Goal: Information Seeking & Learning: Learn about a topic

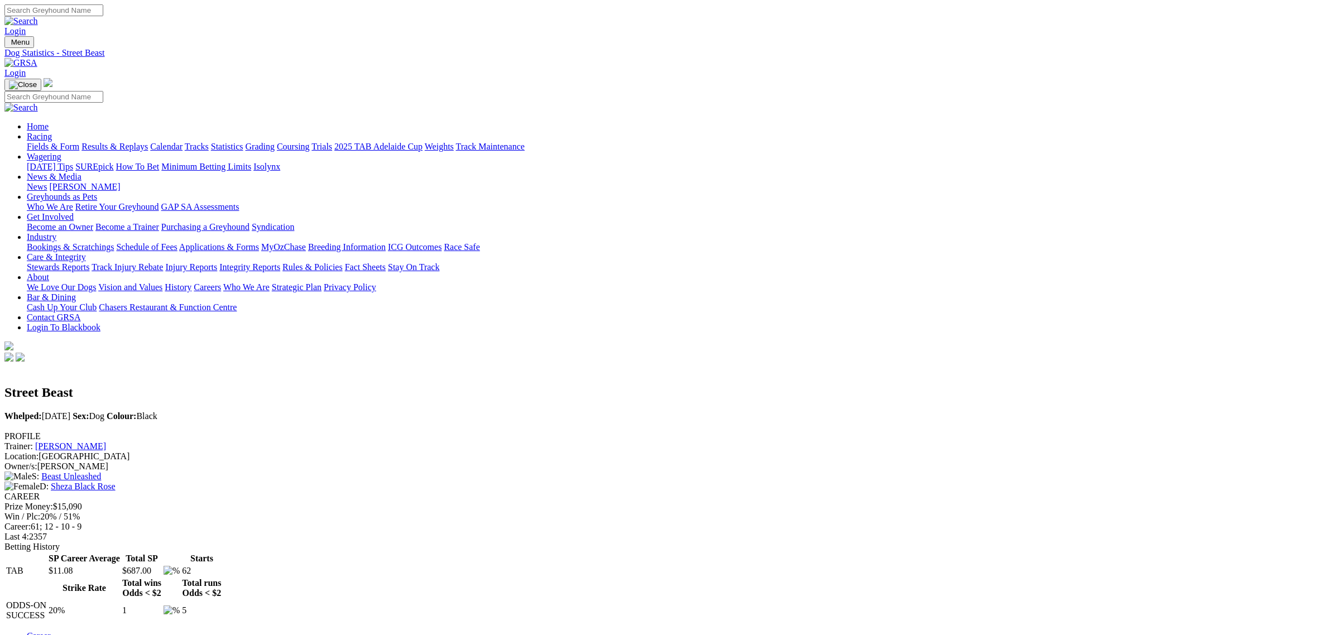
click at [79, 142] on link "Fields & Form" at bounding box center [53, 146] width 52 height 9
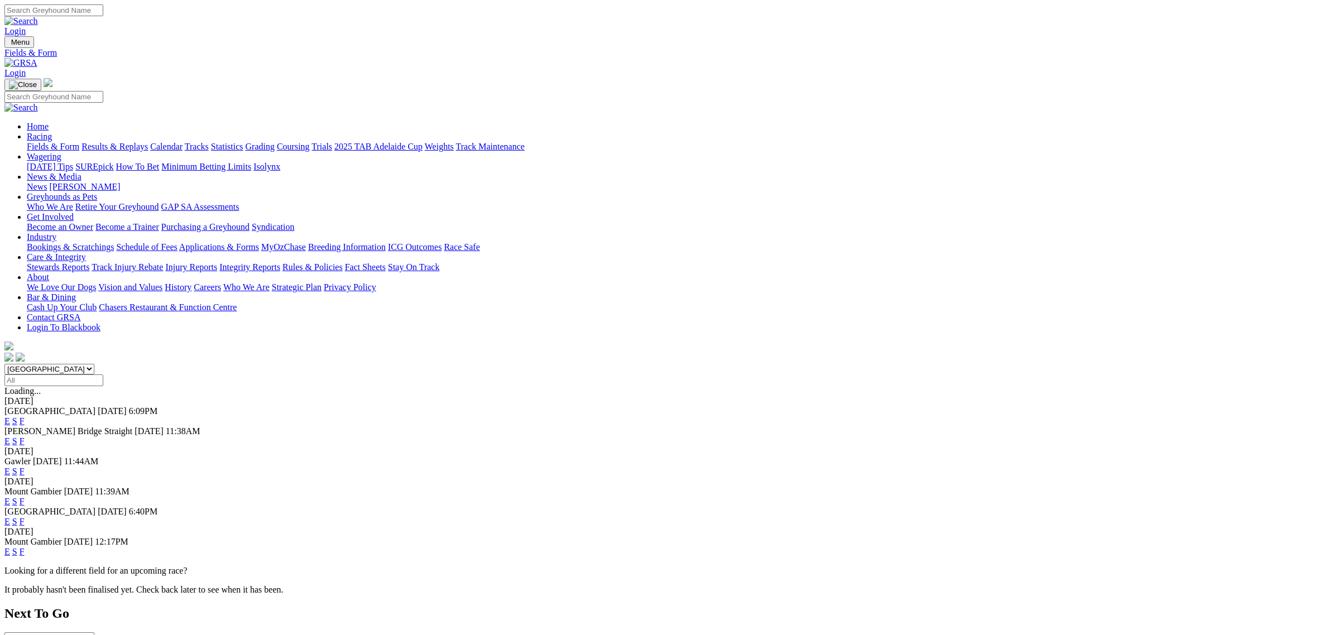
click at [10, 436] on link "E" at bounding box center [7, 440] width 6 height 9
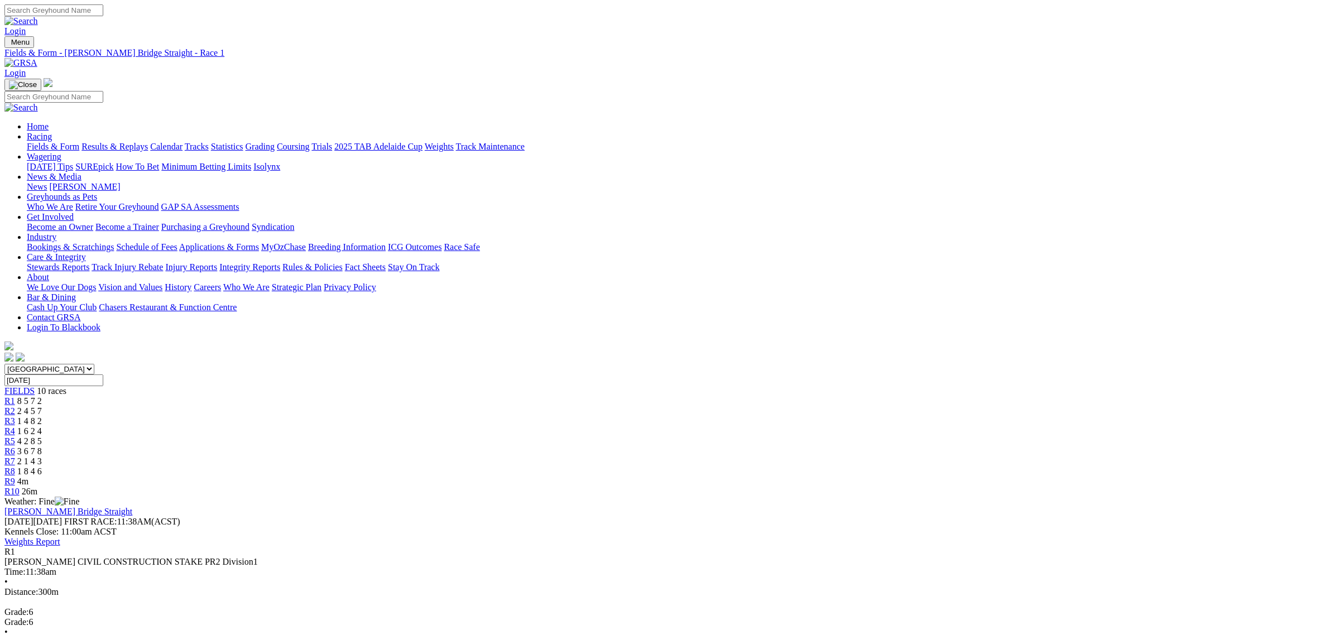
click at [932, 477] on div "R9 4m" at bounding box center [664, 482] width 1320 height 10
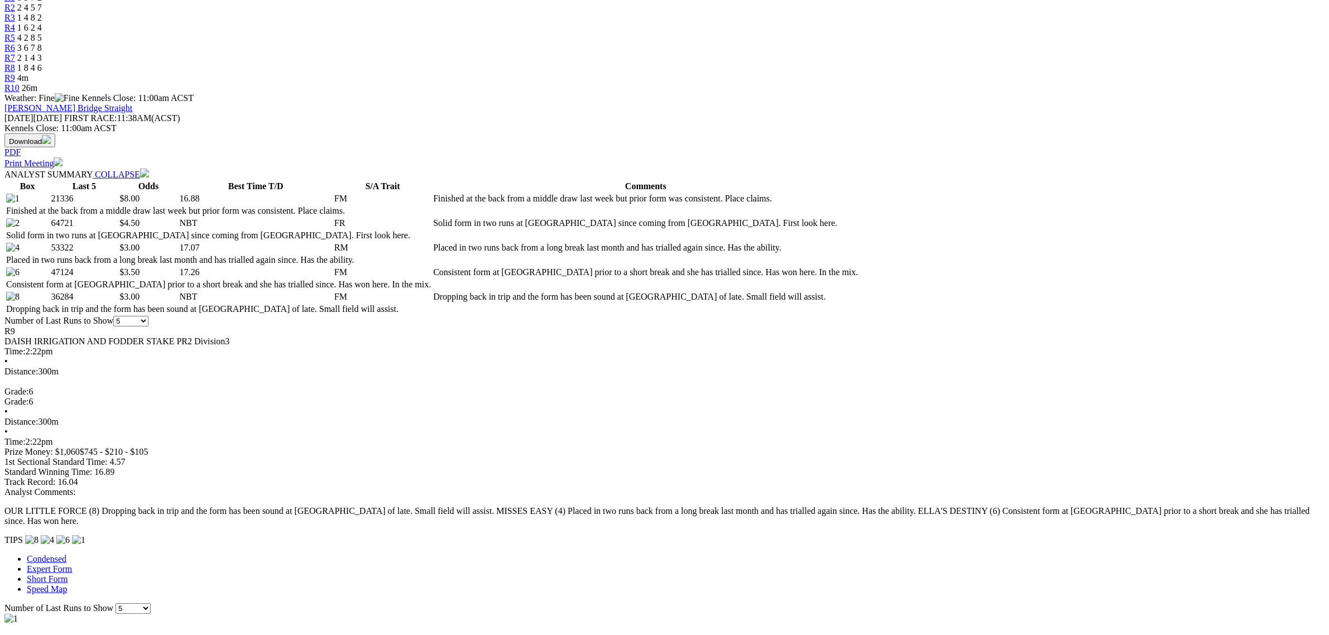
scroll to position [419, 0]
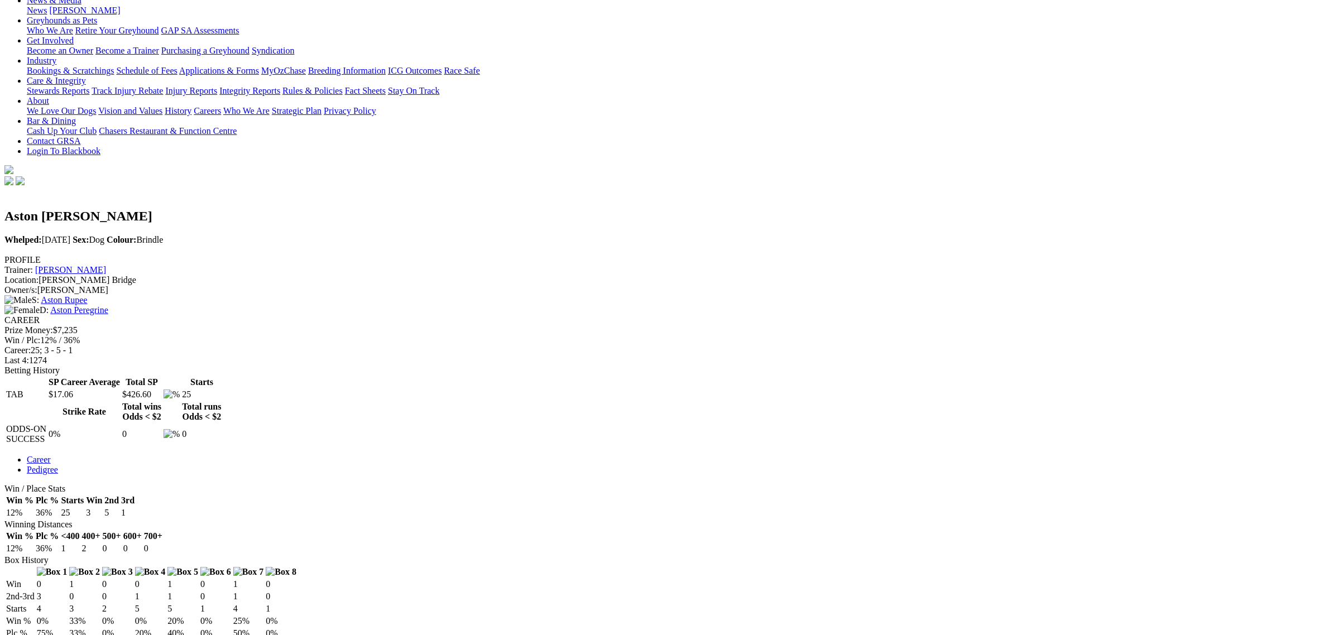
scroll to position [349, 0]
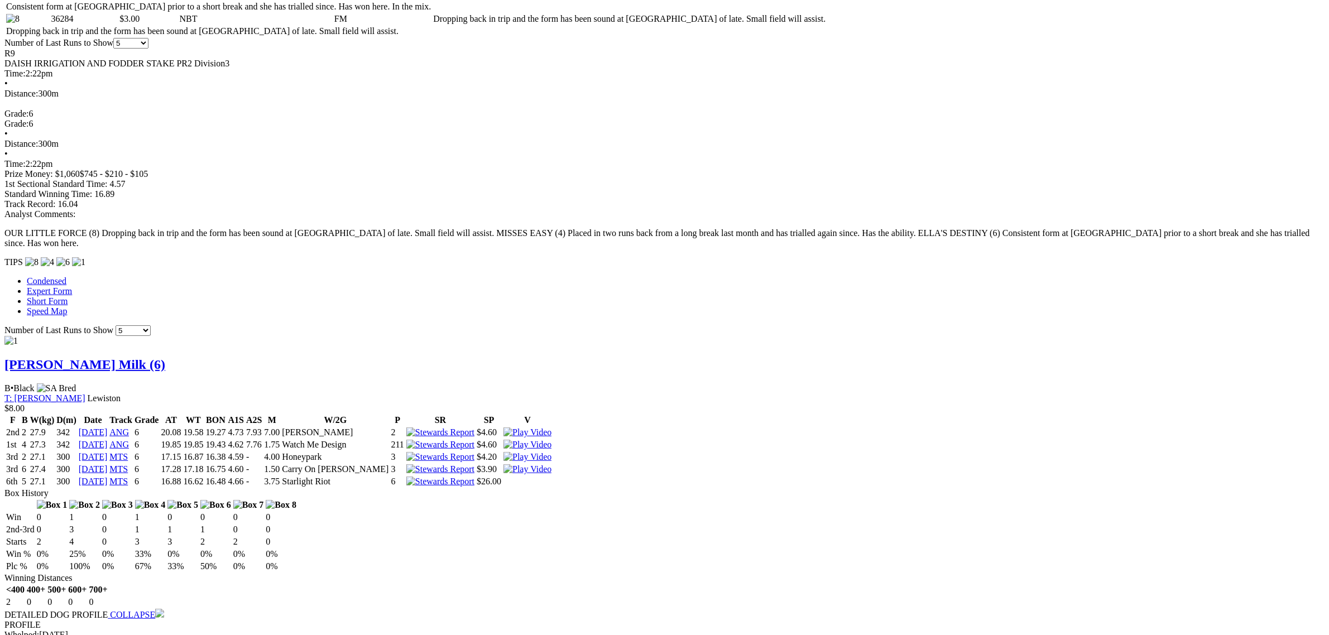
scroll to position [698, 0]
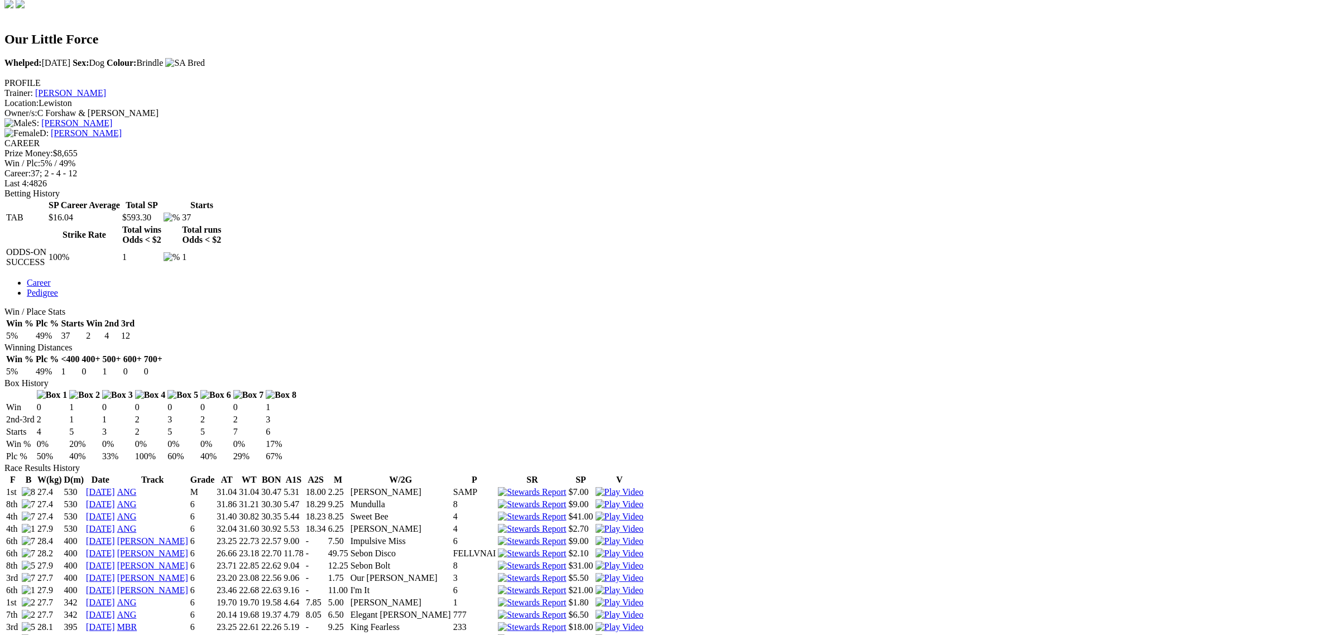
scroll to position [349, 0]
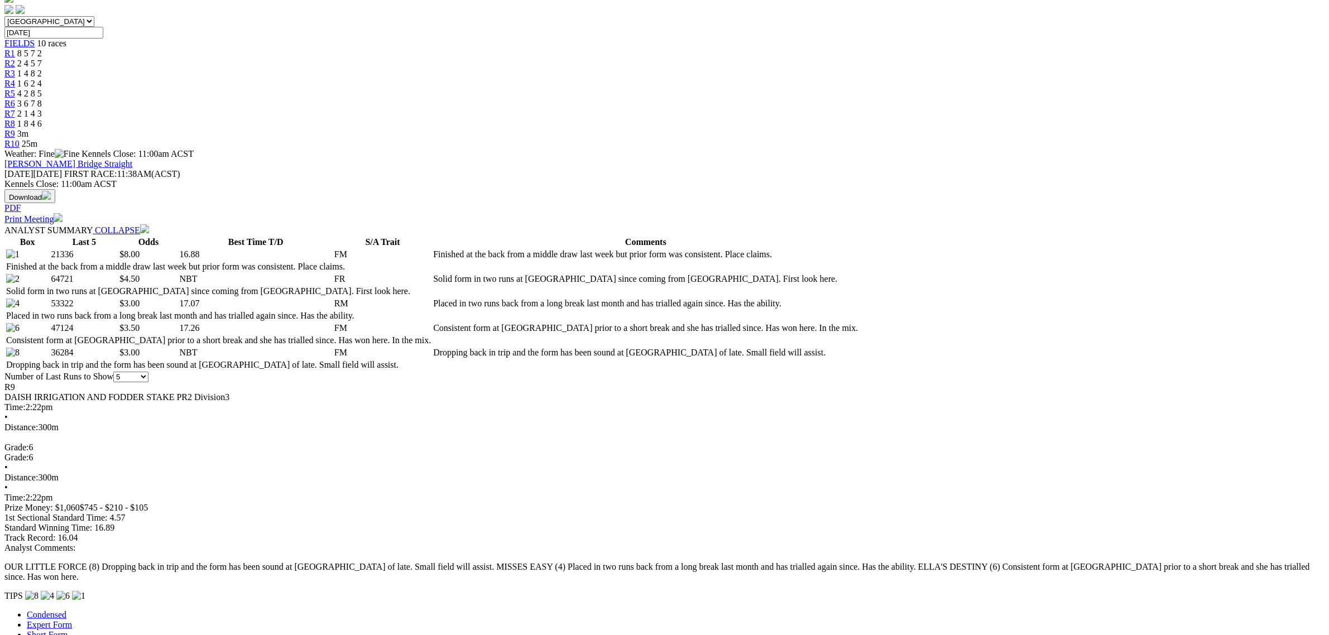
scroll to position [349, 0]
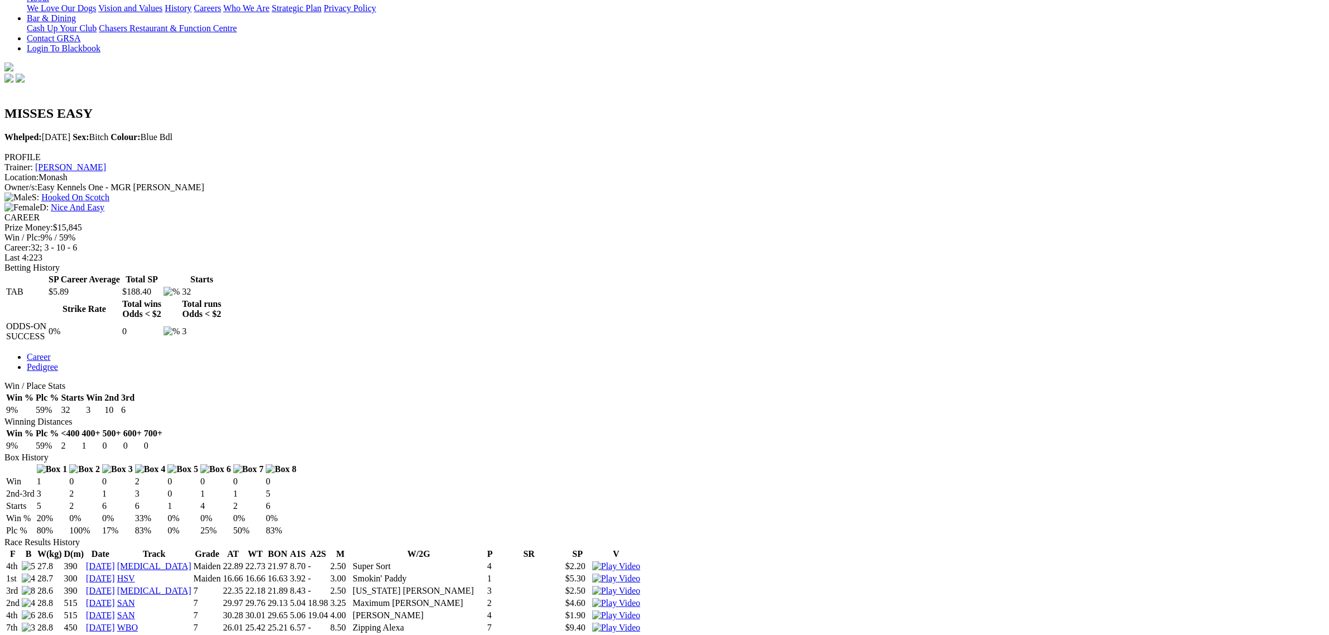
scroll to position [558, 0]
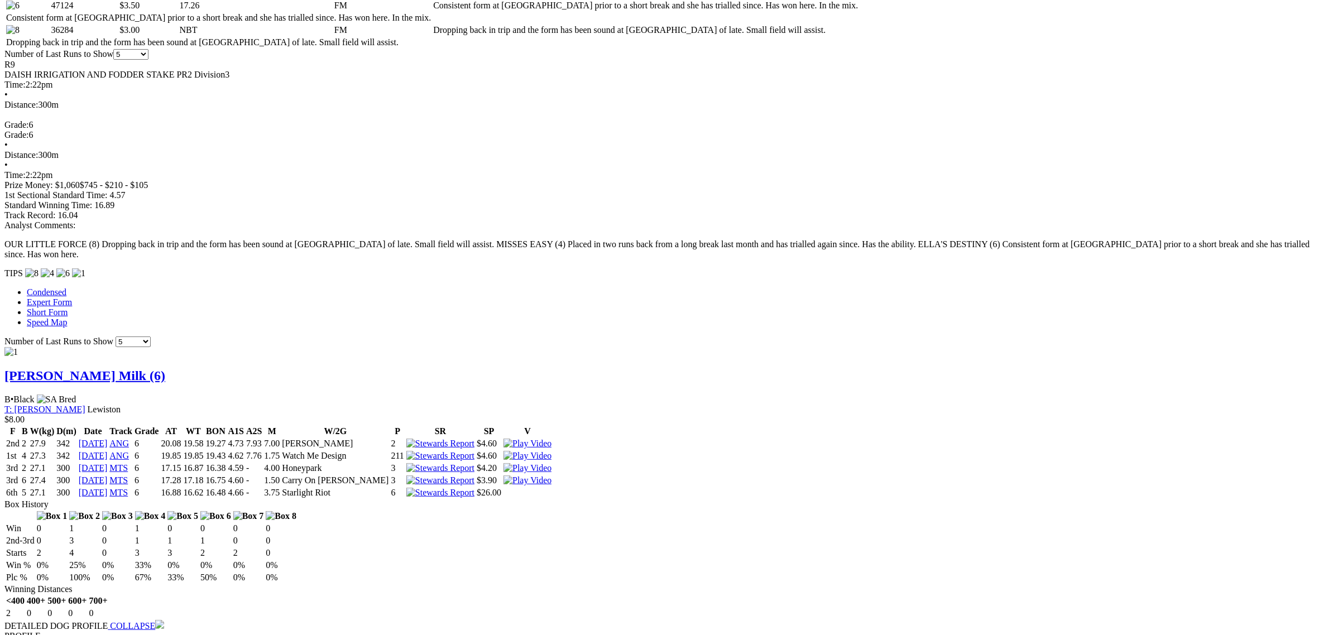
scroll to position [767, 0]
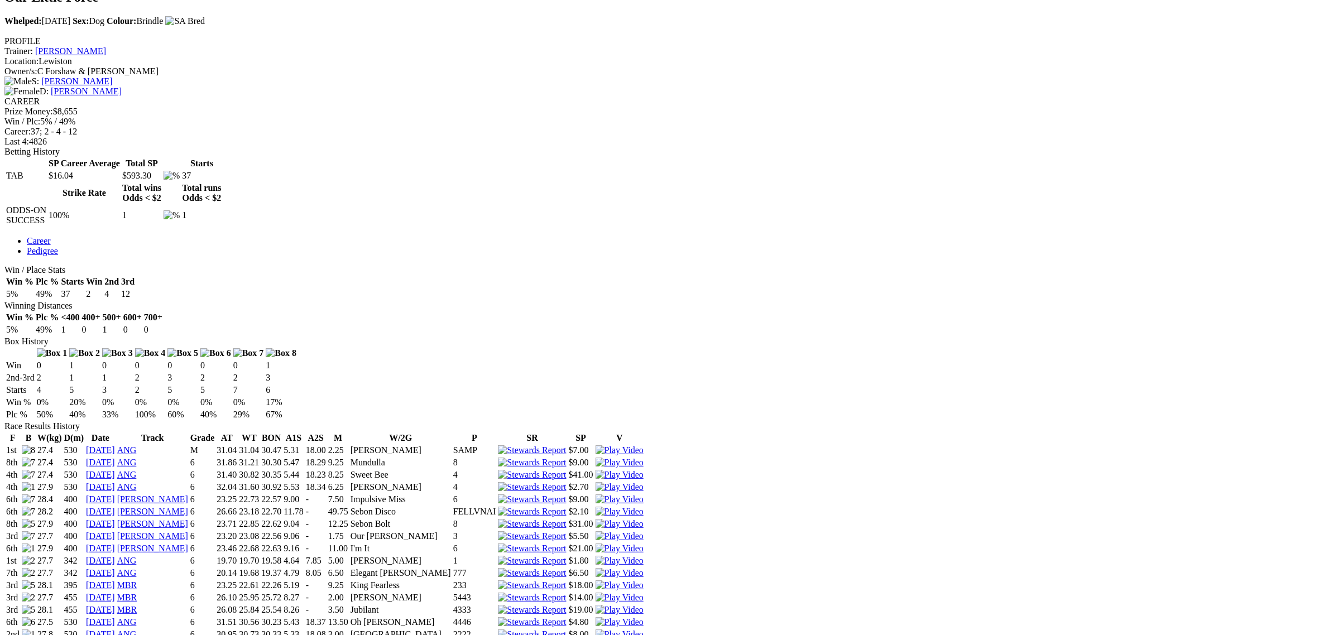
scroll to position [558, 0]
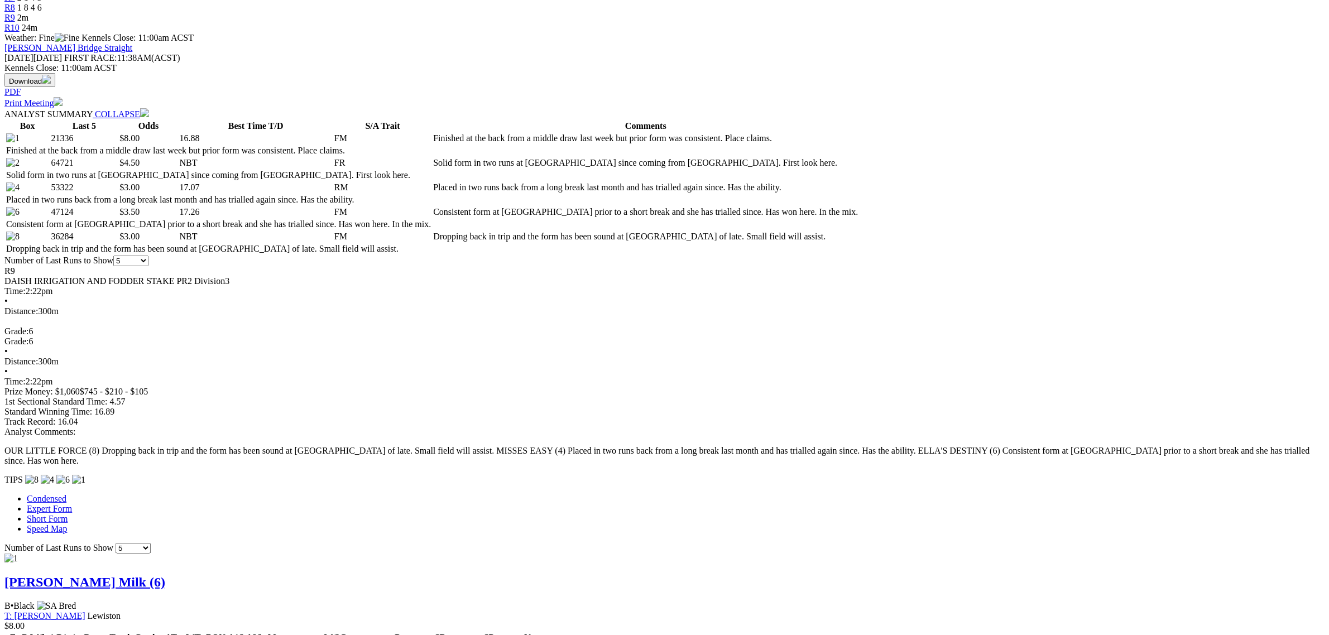
scroll to position [488, 0]
